Goal: Contribute content: Contribute content

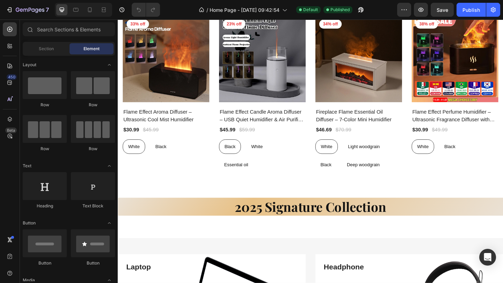
scroll to position [499, 0]
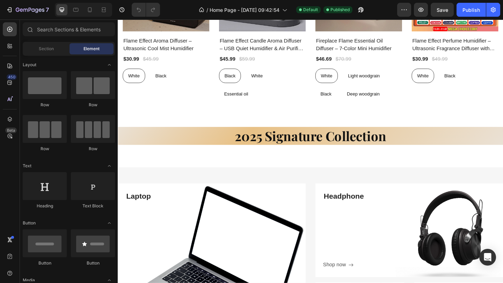
click at [269, 170] on div "2025 Signature Collection Heading" at bounding box center [327, 159] width 419 height 44
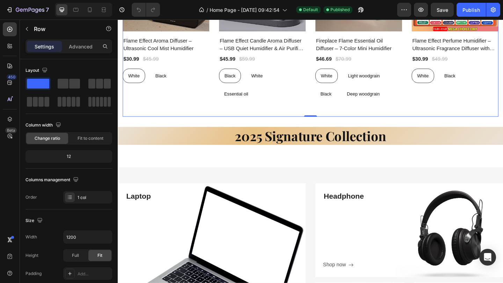
click at [277, 111] on div "Discover Best Selling Diffusers Heading Product Images 33% off Product Badge Ro…" at bounding box center [327, 13] width 408 height 223
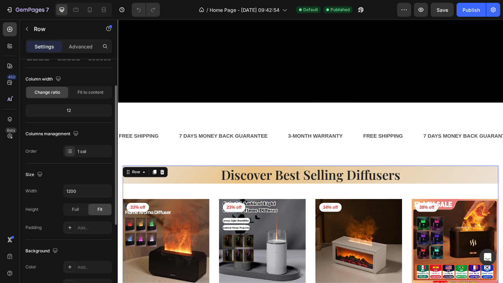
scroll to position [182, 0]
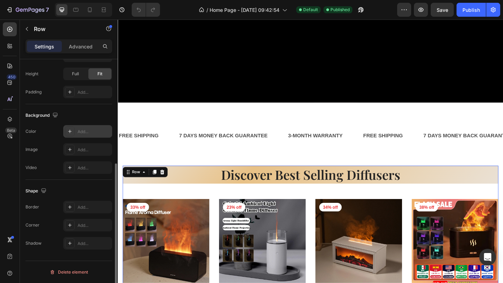
click at [81, 132] on div "Add..." at bounding box center [94, 132] width 33 height 6
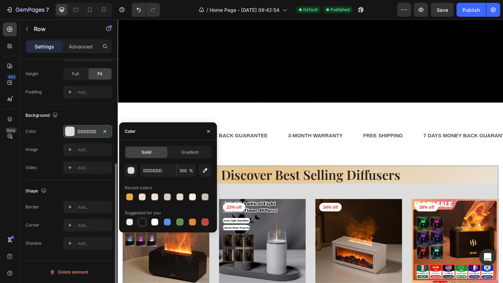
click at [142, 223] on div at bounding box center [142, 222] width 7 height 7
type input "151515"
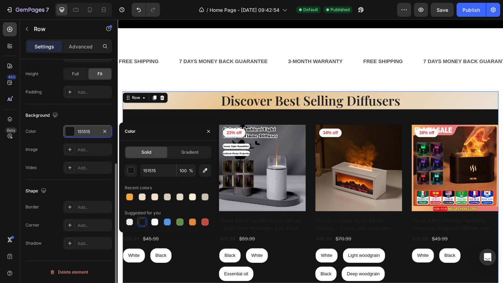
scroll to position [347, 0]
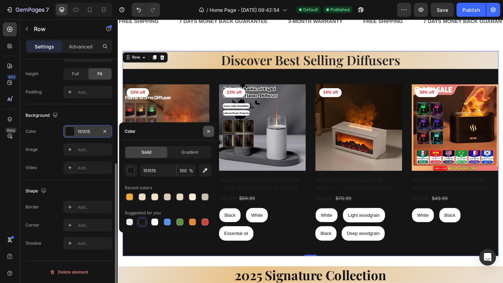
click at [211, 129] on button "button" at bounding box center [208, 131] width 11 height 11
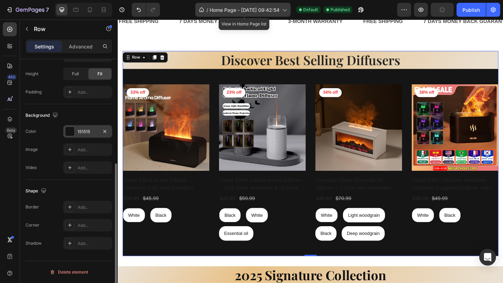
click at [257, 11] on span "Home Page - [DATE] 09:42:54" at bounding box center [244, 9] width 70 height 7
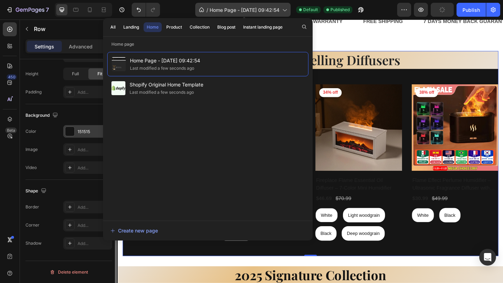
click at [256, 11] on span "Home Page - [DATE] 09:42:54" at bounding box center [244, 9] width 70 height 7
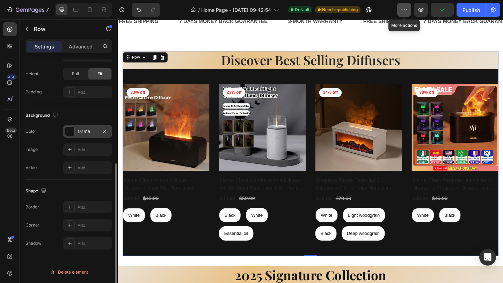
click at [400, 10] on icon "button" at bounding box center [403, 9] width 7 height 7
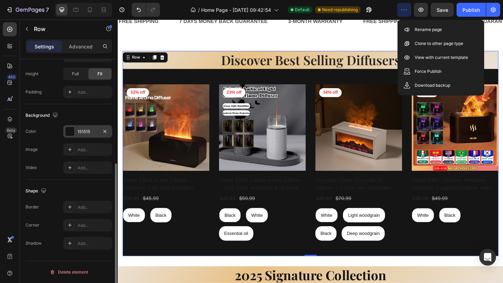
click at [400, 10] on icon "button" at bounding box center [403, 9] width 7 height 7
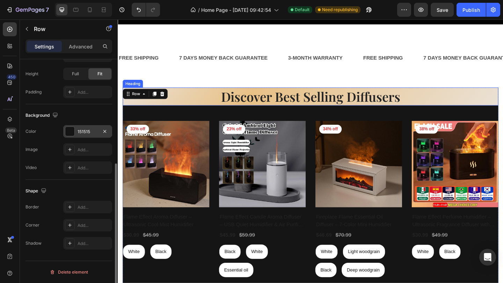
scroll to position [298, 0]
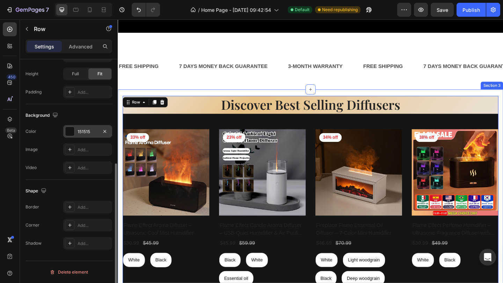
click at [298, 102] on div "Discover Best Selling Diffusers Heading Product Images 33% off Product Badge Ro…" at bounding box center [327, 211] width 419 height 230
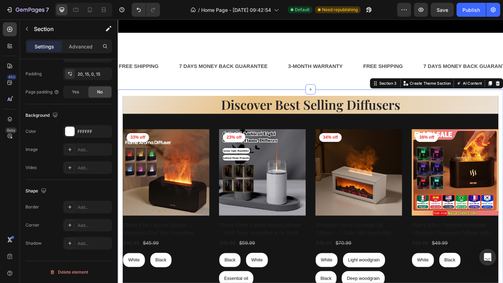
scroll to position [0, 0]
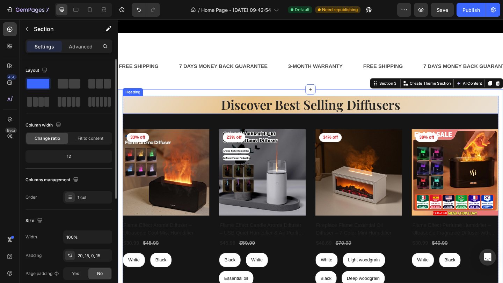
click at [297, 111] on h2 "Discover Best Selling Diffusers" at bounding box center [327, 113] width 408 height 20
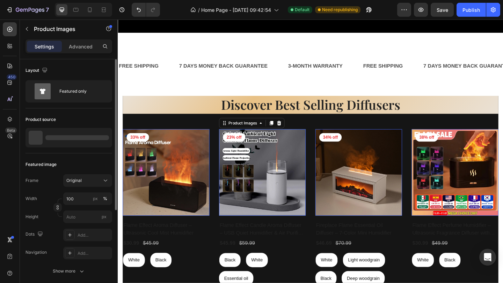
click at [305, 147] on img at bounding box center [275, 186] width 94 height 94
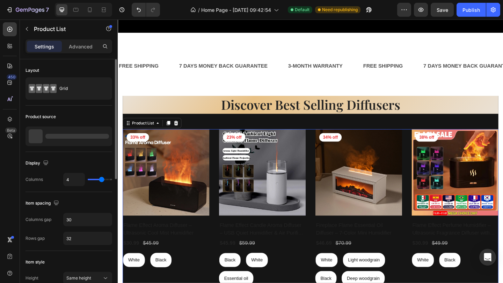
click at [330, 151] on div "Product Images 33% off Product Badge Row Flame Effect Aroma Diffuser – Ultrason…" at bounding box center [327, 224] width 408 height 170
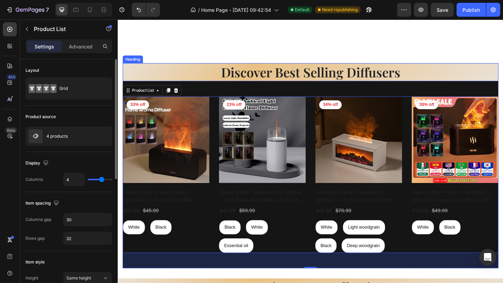
scroll to position [241, 0]
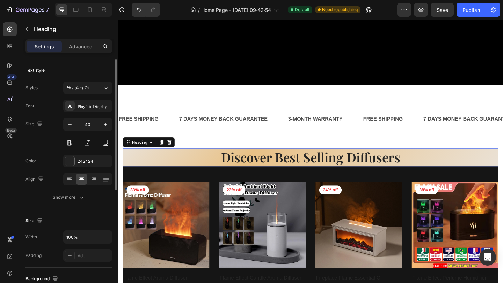
click at [267, 176] on p "Discover Best Selling Diffusers" at bounding box center [327, 170] width 407 height 18
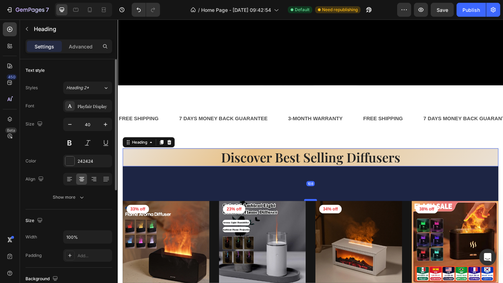
drag, startPoint x: 327, startPoint y: 196, endPoint x: 326, endPoint y: 219, distance: 23.5
click at [326, 217] on div at bounding box center [327, 216] width 14 height 2
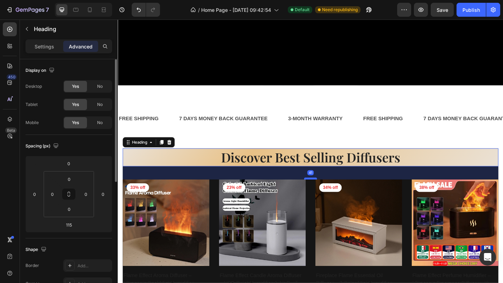
drag, startPoint x: 326, startPoint y: 219, endPoint x: 330, endPoint y: 193, distance: 26.2
click at [330, 193] on div at bounding box center [327, 193] width 14 height 2
type input "41"
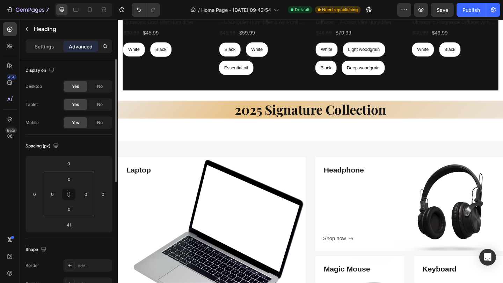
scroll to position [531, 0]
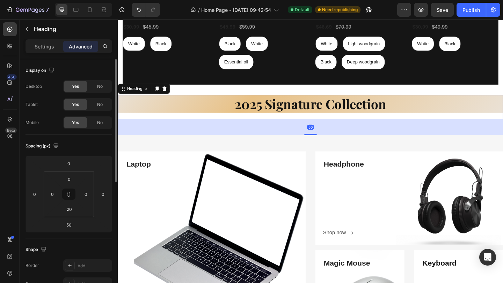
click at [292, 108] on h2 "2025 Signature Collection" at bounding box center [327, 112] width 419 height 20
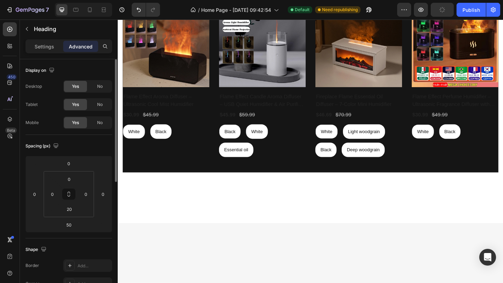
scroll to position [202, 0]
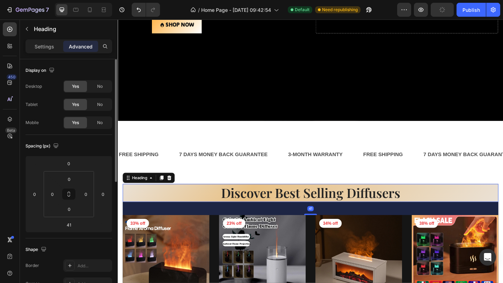
click at [263, 208] on p "Discover Best Selling Diffusers" at bounding box center [327, 208] width 407 height 18
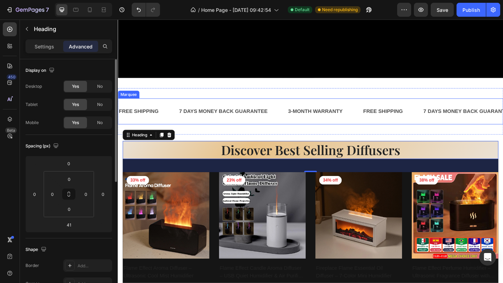
scroll to position [254, 0]
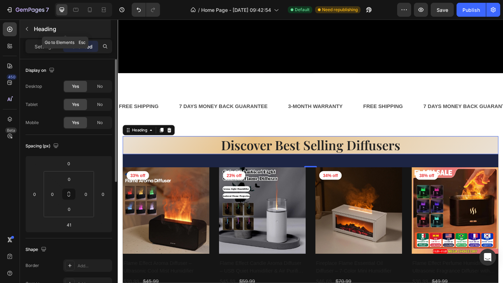
click at [27, 29] on icon "button" at bounding box center [27, 29] width 6 height 6
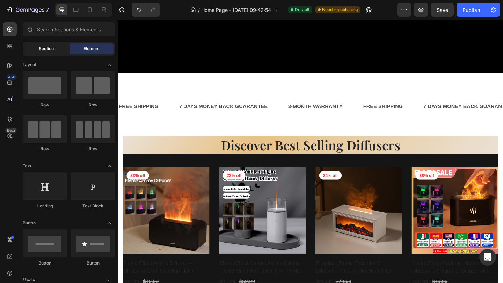
click at [43, 46] on span "Section" at bounding box center [46, 49] width 15 height 6
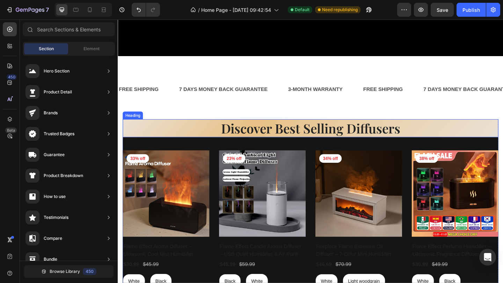
scroll to position [278, 0]
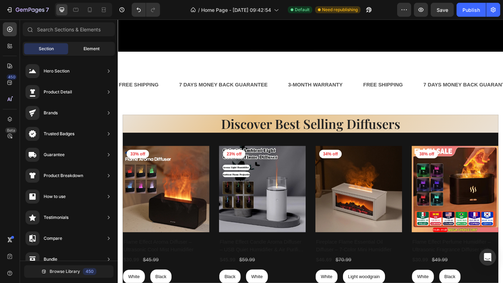
click at [96, 50] on span "Element" at bounding box center [91, 49] width 16 height 6
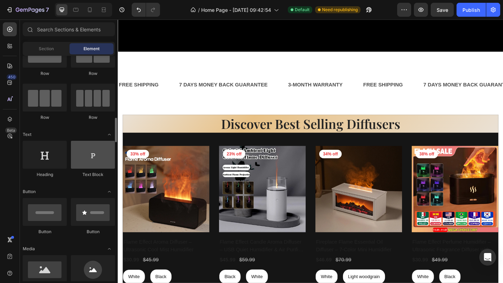
scroll to position [84, 0]
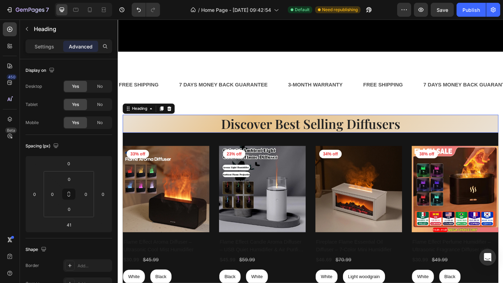
click at [223, 134] on p "Discover Best Selling Diffusers" at bounding box center [327, 133] width 407 height 18
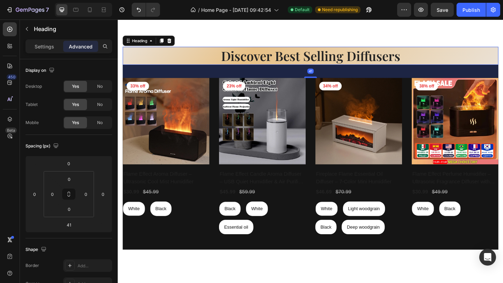
scroll to position [492, 0]
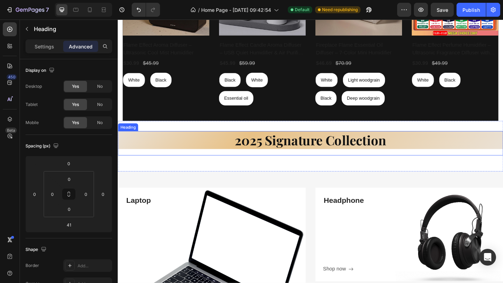
click at [223, 153] on h2 "2025 Signature Collection" at bounding box center [327, 151] width 419 height 20
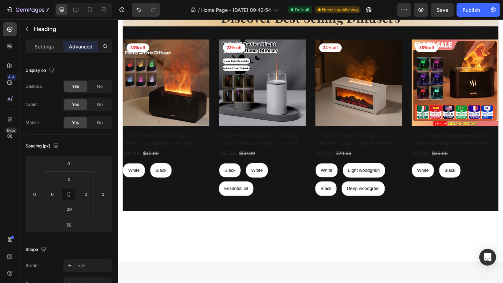
scroll to position [272, 0]
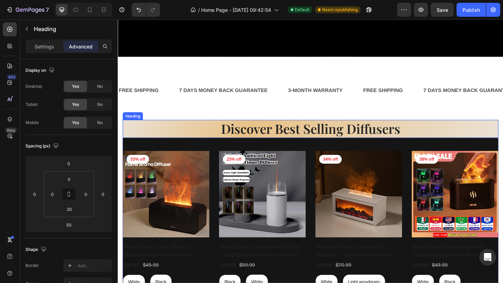
click at [220, 133] on p "Discover Best Selling Diffusers" at bounding box center [327, 139] width 407 height 18
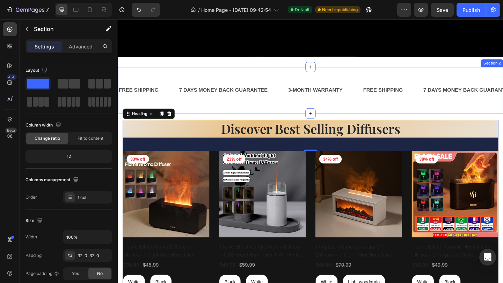
click at [336, 119] on div "FREE SHIPPING Text Block 7 DAYS MONEY BACK GUARANTEE Text Block 3-MONTH WARRANT…" at bounding box center [327, 96] width 419 height 51
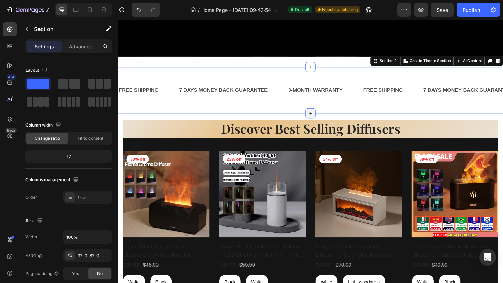
click at [328, 120] on icon at bounding box center [327, 122] width 6 height 6
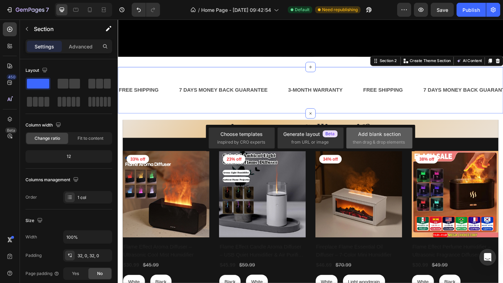
click at [378, 131] on div "Add blank section" at bounding box center [379, 134] width 43 height 7
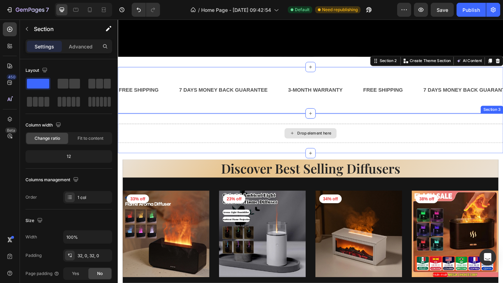
click at [248, 144] on div "Drop element here" at bounding box center [327, 143] width 419 height 21
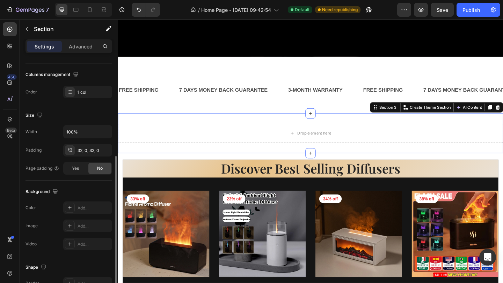
scroll to position [129, 0]
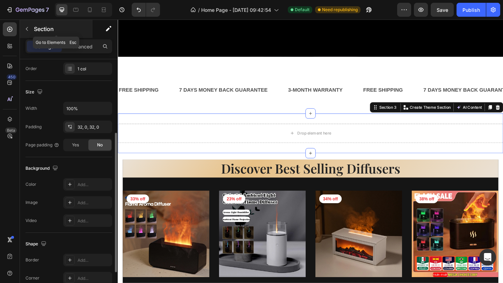
click at [26, 32] on button "button" at bounding box center [26, 28] width 11 height 11
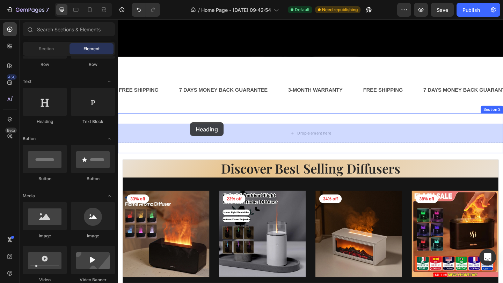
drag, startPoint x: 166, startPoint y: 126, endPoint x: 195, endPoint y: 131, distance: 29.7
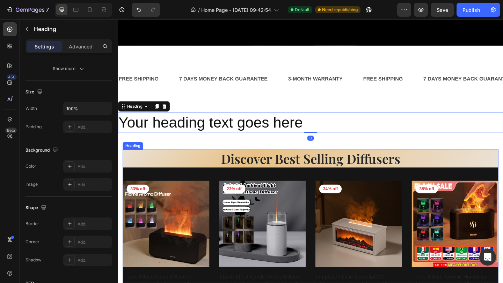
click at [229, 172] on p "Discover Best Selling Diffusers" at bounding box center [327, 171] width 407 height 18
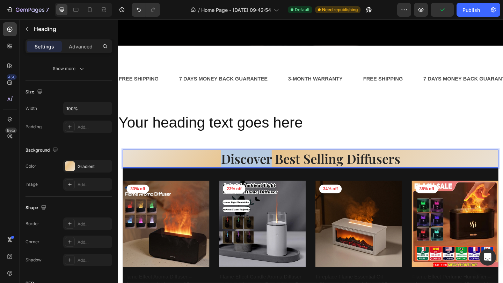
click at [239, 168] on p "Discover Best Selling Diffusers" at bounding box center [327, 171] width 407 height 18
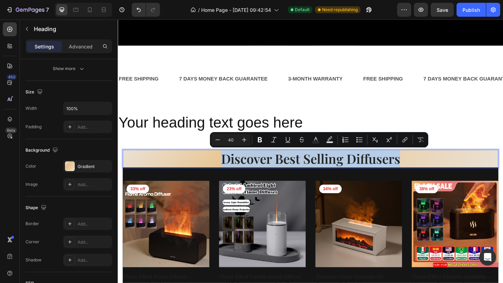
copy p "Discover Best Selling Diffusers"
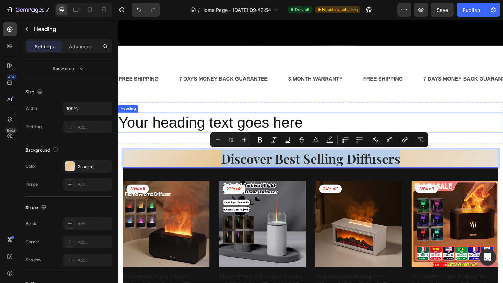
click at [229, 133] on h2 "Your heading text goes here" at bounding box center [327, 132] width 419 height 22
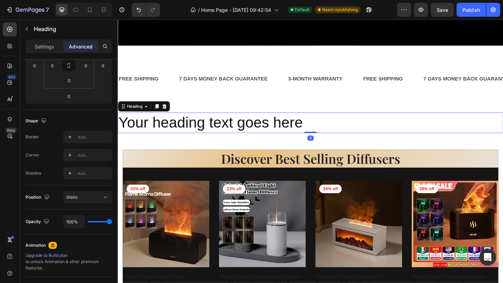
click at [229, 133] on h2 "Your heading text goes here" at bounding box center [327, 132] width 419 height 22
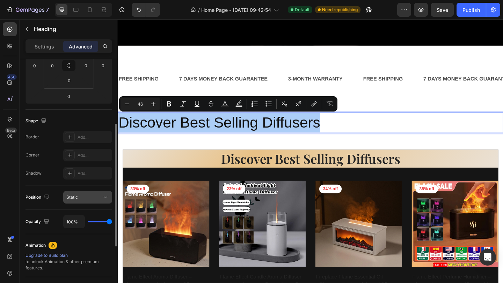
click at [77, 198] on span "Static" at bounding box center [72, 197] width 12 height 5
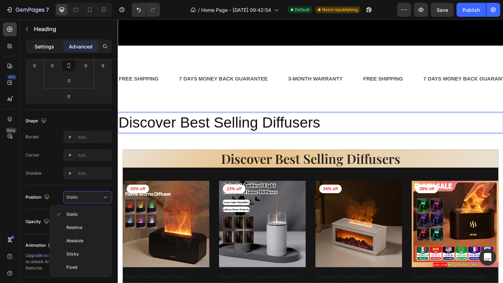
click at [43, 47] on p "Settings" at bounding box center [45, 46] width 20 height 7
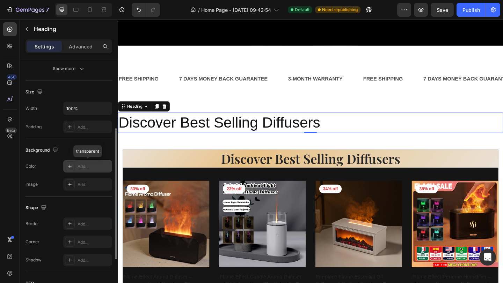
click at [89, 161] on div "Add..." at bounding box center [87, 166] width 49 height 13
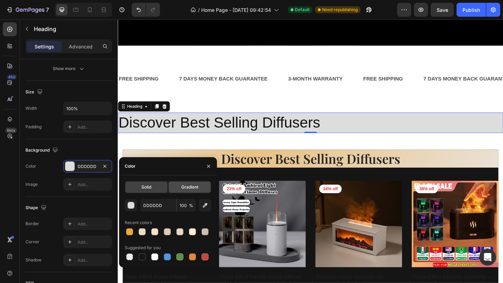
click at [185, 189] on span "Gradient" at bounding box center [189, 187] width 17 height 6
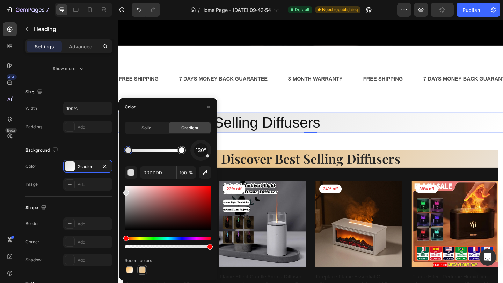
click at [146, 273] on div at bounding box center [142, 270] width 8 height 8
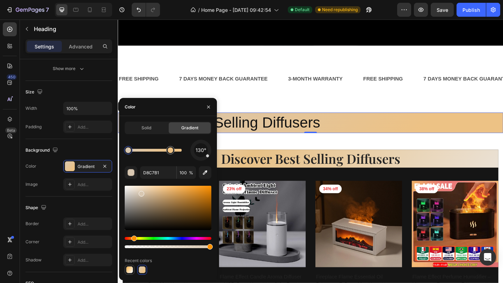
click at [129, 271] on div at bounding box center [129, 270] width 7 height 7
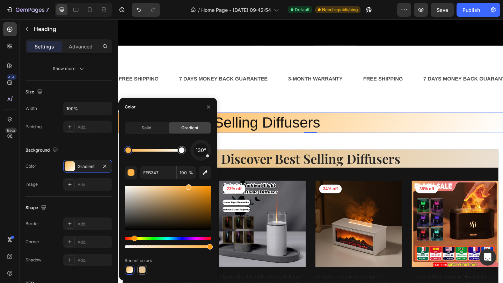
click at [143, 270] on div at bounding box center [142, 270] width 7 height 7
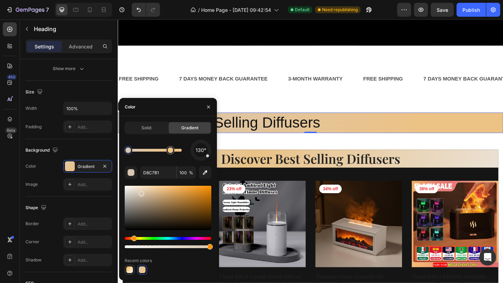
click at [130, 271] on div at bounding box center [129, 270] width 7 height 7
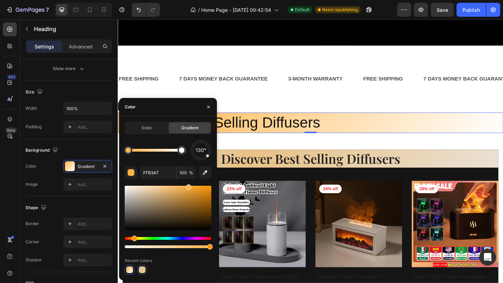
click at [143, 271] on div at bounding box center [142, 270] width 7 height 7
type input "D8C7B1"
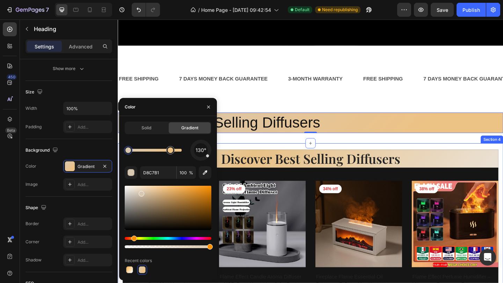
click at [338, 170] on p "Discover Best Selling Diffusers" at bounding box center [327, 171] width 407 height 18
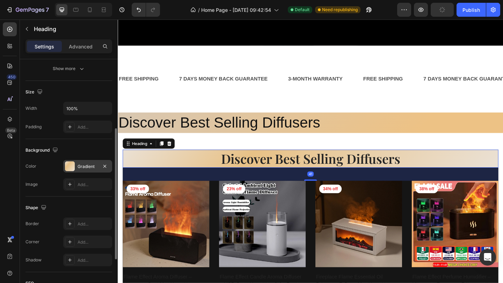
click at [94, 171] on div "Gradient" at bounding box center [87, 166] width 49 height 13
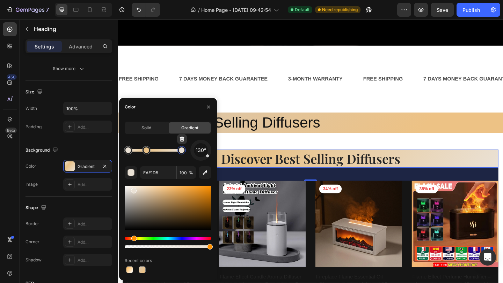
click at [184, 154] on div at bounding box center [181, 150] width 8 height 8
click at [146, 148] on div at bounding box center [146, 151] width 6 height 6
type input "EAE1D5"
click at [130, 150] on div at bounding box center [128, 151] width 6 height 6
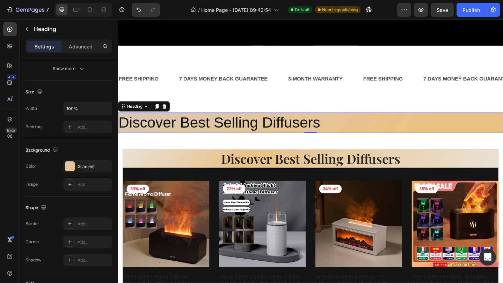
click at [291, 132] on p "Discover Best Selling Diffusers" at bounding box center [327, 131] width 418 height 21
click at [88, 167] on div "Gradient" at bounding box center [88, 167] width 20 height 6
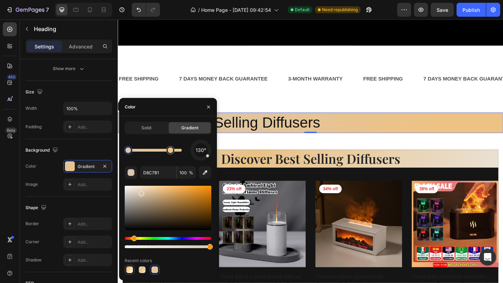
click at [127, 273] on div at bounding box center [129, 270] width 7 height 7
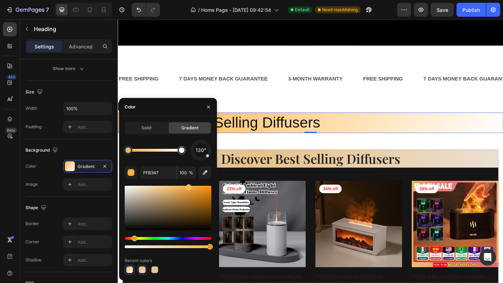
click at [143, 267] on div at bounding box center [142, 270] width 7 height 7
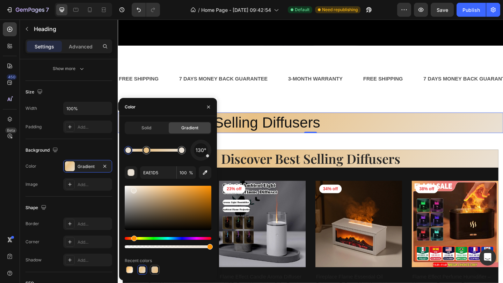
click at [157, 271] on div at bounding box center [154, 270] width 7 height 7
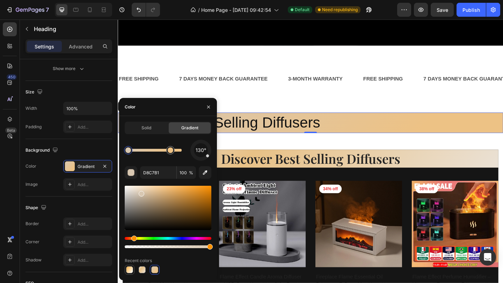
click at [127, 271] on div at bounding box center [129, 270] width 7 height 7
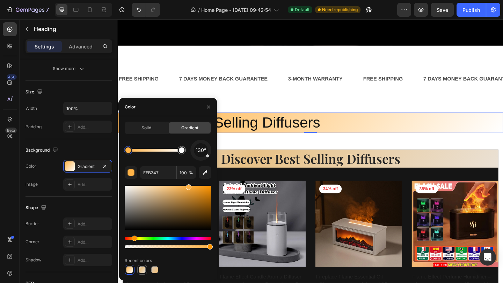
click at [142, 267] on div at bounding box center [142, 270] width 7 height 7
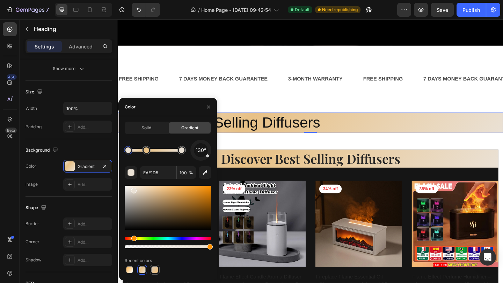
click at [157, 269] on div at bounding box center [154, 270] width 7 height 7
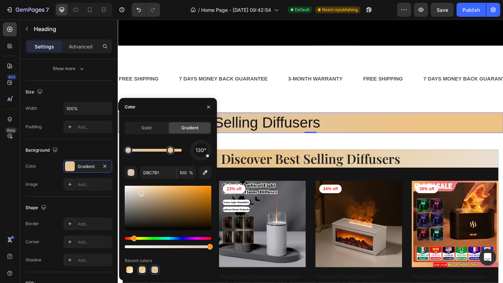
click at [143, 270] on div at bounding box center [142, 270] width 7 height 7
type input "EAE1D5"
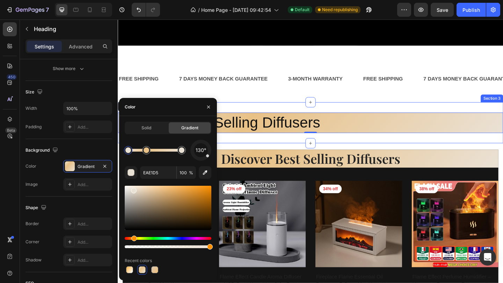
click at [285, 118] on div "Discover Best Selling Diffusers Heading 0 Section 3" at bounding box center [327, 132] width 419 height 45
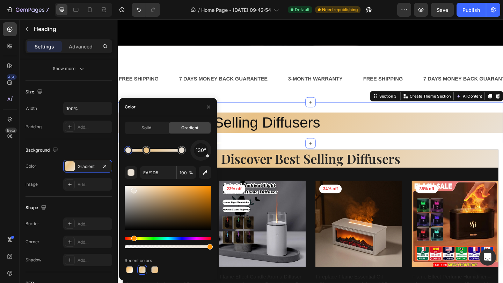
scroll to position [0, 0]
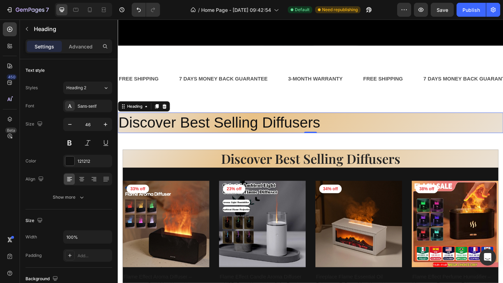
click at [198, 139] on p "Discover Best Selling Diffusers" at bounding box center [327, 131] width 418 height 21
click at [96, 108] on div "Sans-serif" at bounding box center [94, 106] width 33 height 6
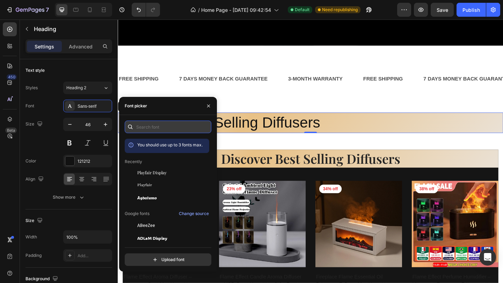
click at [154, 125] on input "text" at bounding box center [168, 127] width 87 height 13
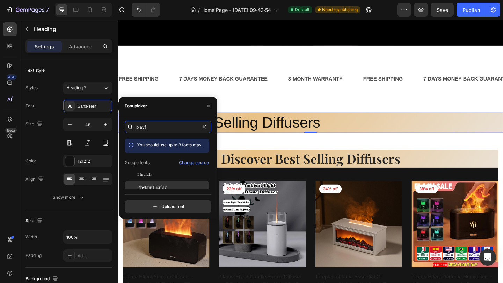
type input "playf"
click at [150, 188] on span "Playfair Display" at bounding box center [151, 187] width 29 height 6
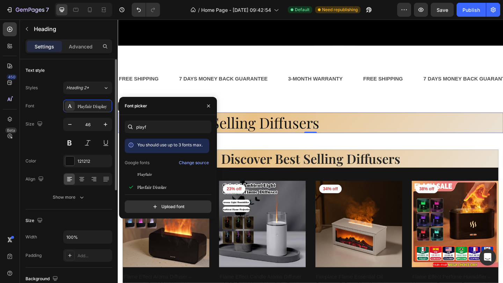
click at [62, 140] on div "Size 46" at bounding box center [68, 133] width 87 height 31
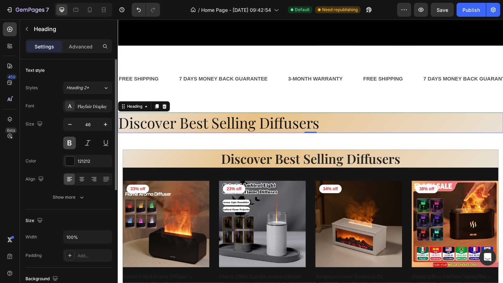
click at [67, 145] on button at bounding box center [69, 143] width 13 height 13
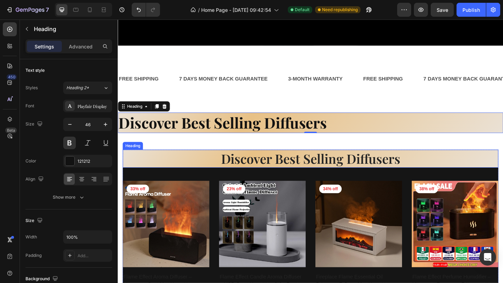
click at [252, 170] on p "Discover Best Selling Diffusers" at bounding box center [327, 171] width 407 height 18
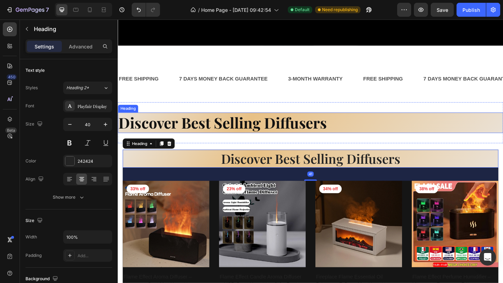
click at [193, 137] on p "Discover Best Selling Diffusers" at bounding box center [327, 131] width 418 height 21
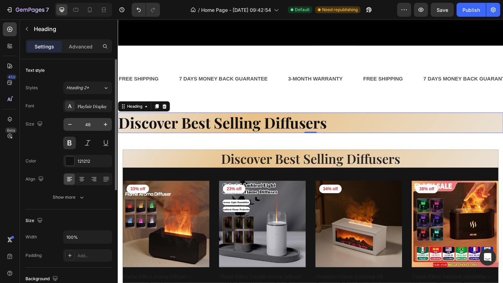
click at [85, 124] on input "46" at bounding box center [87, 124] width 23 height 13
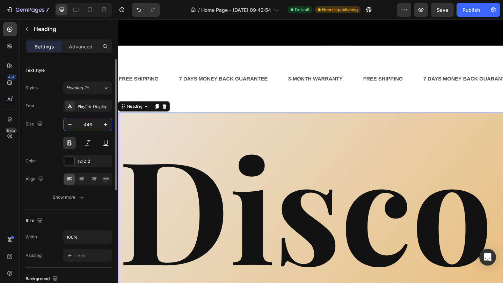
type input "4046"
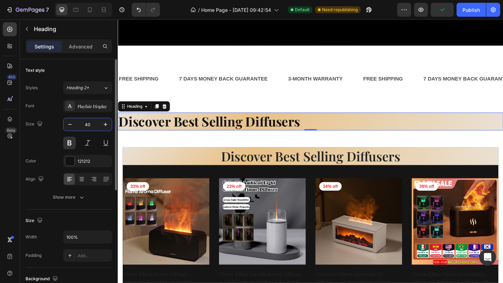
type input "40"
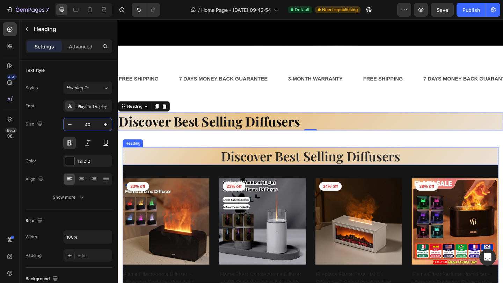
click at [261, 166] on p "Discover Best Selling Diffusers" at bounding box center [327, 168] width 407 height 18
click at [259, 135] on p "Discover Best Selling Diffusers" at bounding box center [327, 130] width 418 height 18
click at [249, 176] on p "Discover Best Selling Diffusers" at bounding box center [327, 168] width 407 height 18
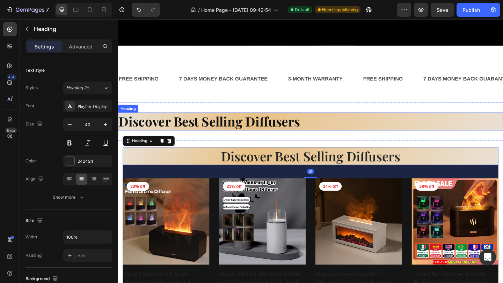
click at [263, 129] on p "Discover Best Selling Diffusers" at bounding box center [327, 130] width 418 height 18
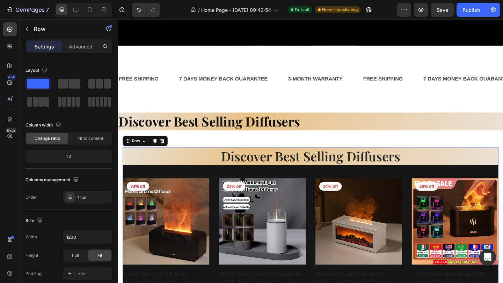
click at [253, 180] on div "Discover Best Selling Diffusers Heading Product Images 33% off Product Badge Ro…" at bounding box center [327, 268] width 408 height 221
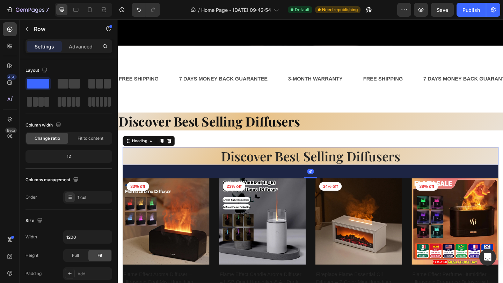
click at [250, 178] on h2 "Discover Best Selling Diffusers" at bounding box center [327, 168] width 408 height 20
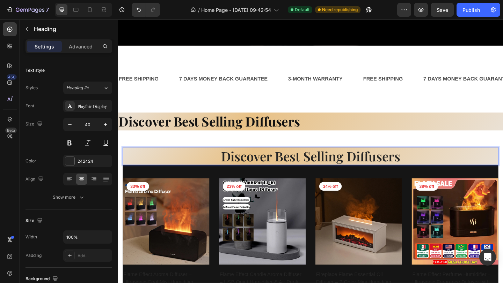
click at [253, 166] on p "Discover Best Selling Diffusers" at bounding box center [327, 168] width 407 height 18
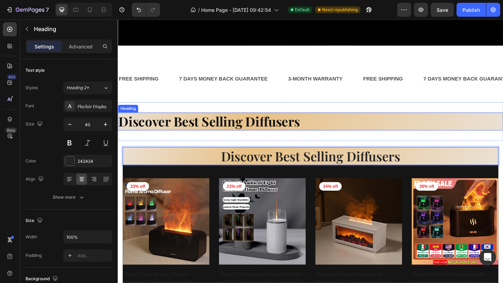
click at [227, 132] on p "Discover Best Selling Diffusers" at bounding box center [327, 130] width 418 height 18
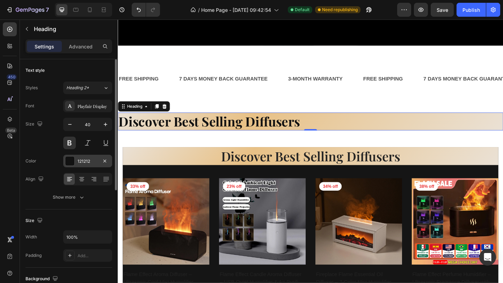
click at [97, 162] on div "121212" at bounding box center [88, 161] width 20 height 6
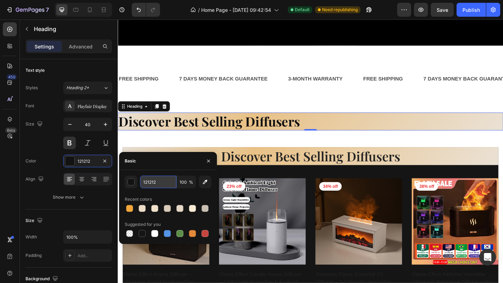
click at [161, 184] on input "121212" at bounding box center [158, 182] width 36 height 13
type input "242424"
click at [208, 163] on icon "button" at bounding box center [209, 161] width 6 height 6
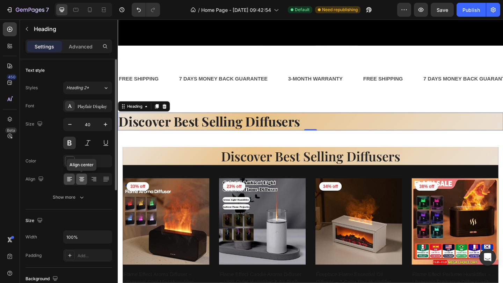
click at [80, 182] on icon at bounding box center [81, 179] width 7 height 7
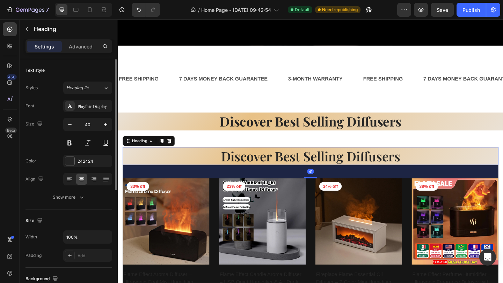
click at [255, 167] on p "Discover Best Selling Diffusers" at bounding box center [327, 168] width 407 height 18
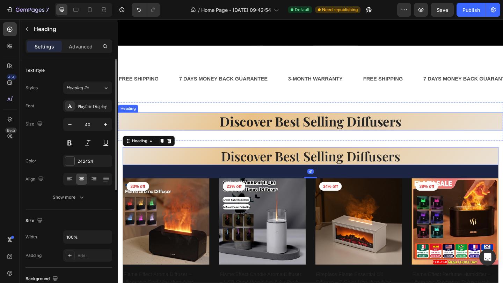
click at [267, 131] on p "Discover Best Selling Diffusers" at bounding box center [327, 130] width 418 height 18
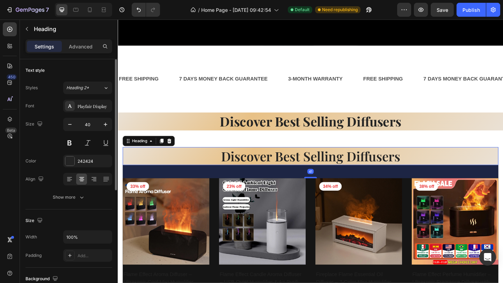
click at [253, 171] on p "Discover Best Selling Diffusers" at bounding box center [327, 168] width 407 height 18
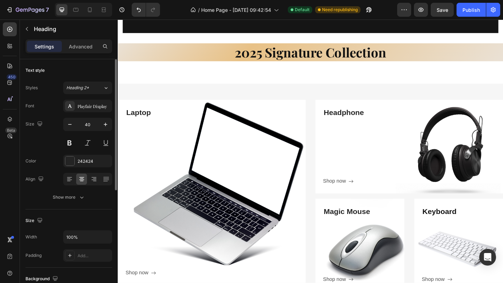
scroll to position [662, 0]
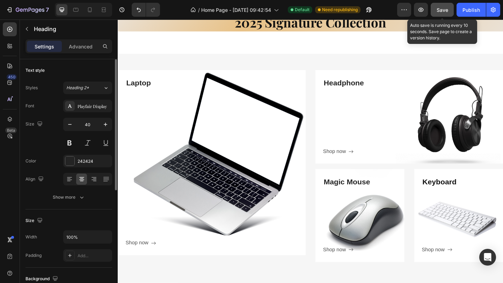
click at [437, 9] on span "Save" at bounding box center [442, 10] width 12 height 6
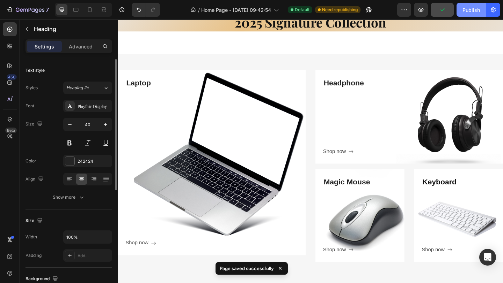
click at [478, 10] on div "Publish" at bounding box center [470, 9] width 17 height 7
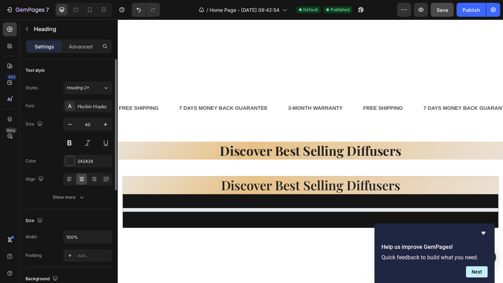
scroll to position [345, 0]
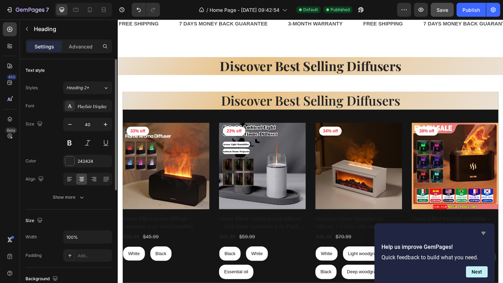
click at [484, 231] on icon "Hide survey" at bounding box center [483, 233] width 8 height 8
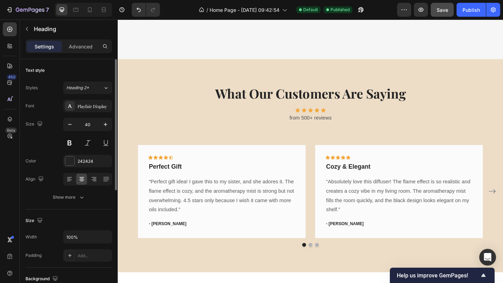
scroll to position [1183, 0]
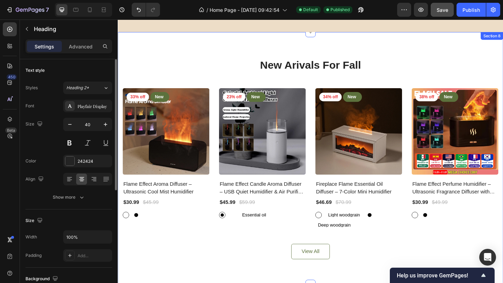
click at [239, 52] on div "New Arivals For Fall Heading 33% off Product Badge New Text block Row Row Produ…" at bounding box center [327, 170] width 419 height 275
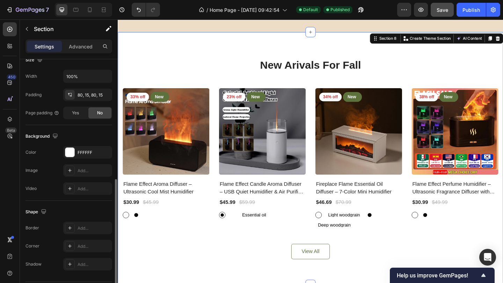
scroll to position [179, 0]
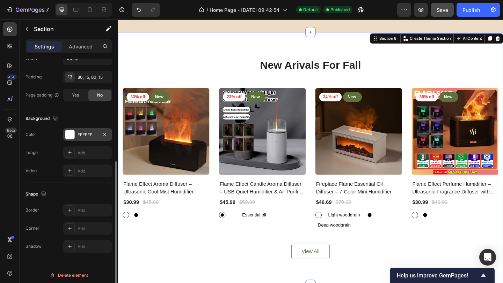
click at [88, 137] on div "FFFFFF" at bounding box center [88, 135] width 20 height 6
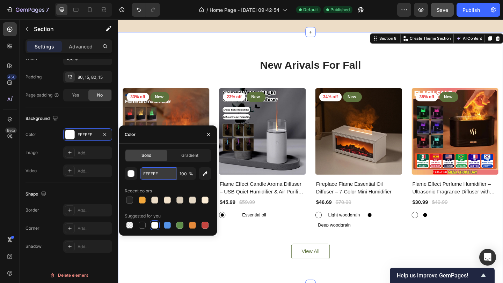
click at [155, 178] on input "FFFFFF" at bounding box center [158, 174] width 36 height 13
click at [130, 199] on div at bounding box center [129, 200] width 7 height 7
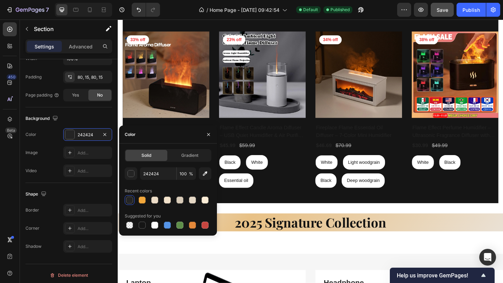
scroll to position [448, 0]
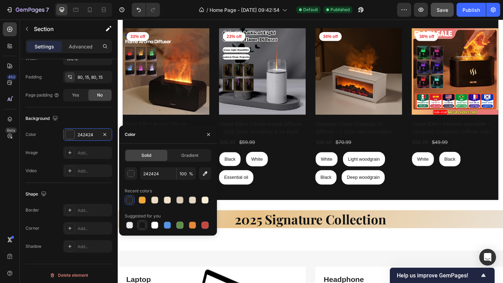
click at [141, 224] on div at bounding box center [142, 225] width 7 height 7
type input "151515"
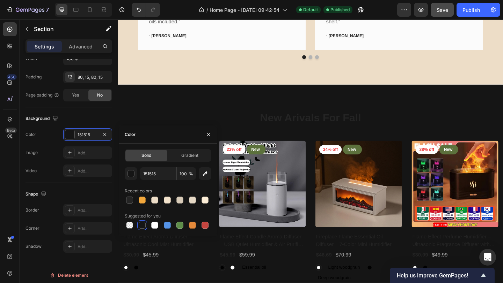
scroll to position [1176, 0]
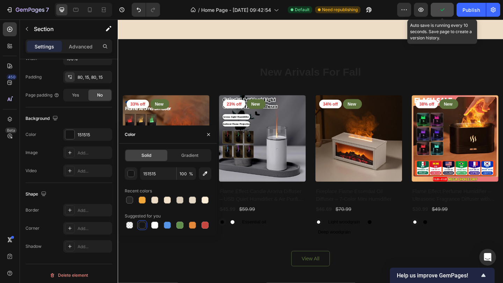
click at [439, 9] on icon "button" at bounding box center [441, 9] width 7 height 7
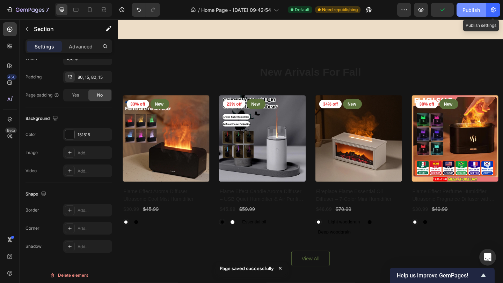
click at [471, 12] on div "Publish" at bounding box center [470, 9] width 17 height 7
